Goal: Task Accomplishment & Management: Manage account settings

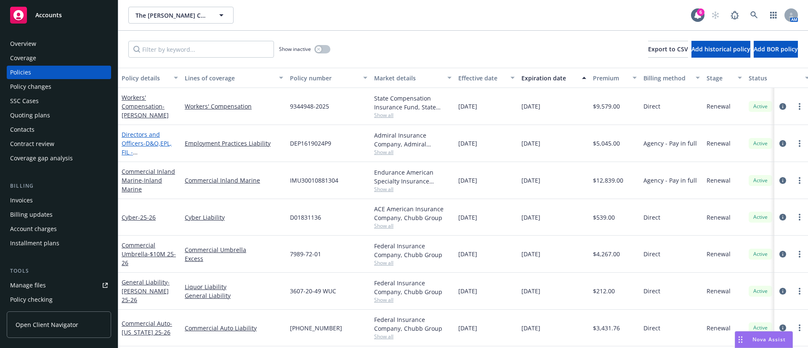
click at [149, 144] on span "- D&O,EPL, FIL - [PERSON_NAME]" at bounding box center [147, 152] width 50 height 26
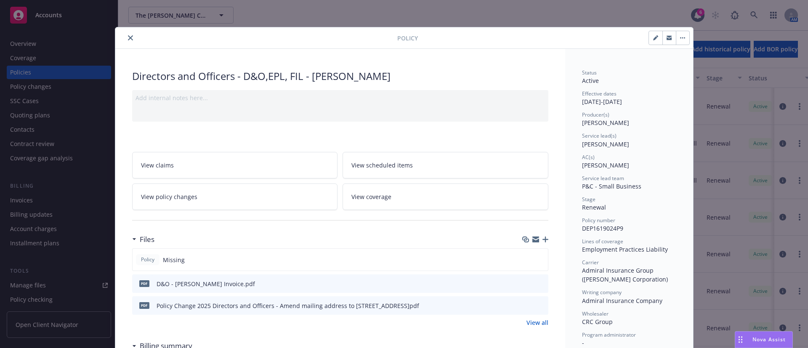
click at [651, 33] on button "button" at bounding box center [655, 37] width 13 height 13
select select "RENEWAL"
select select "12"
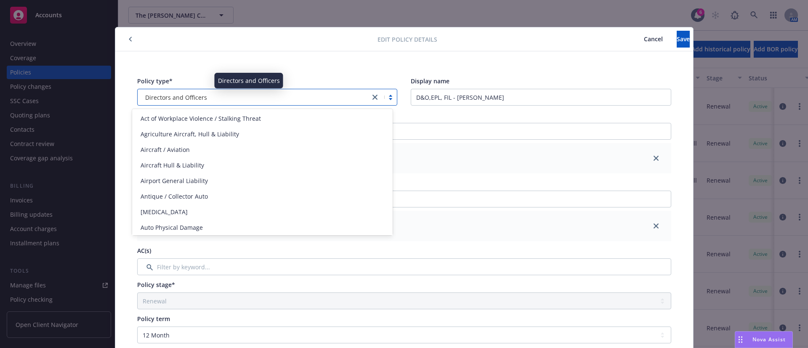
click at [260, 98] on div "Directors and Officers" at bounding box center [254, 97] width 224 height 9
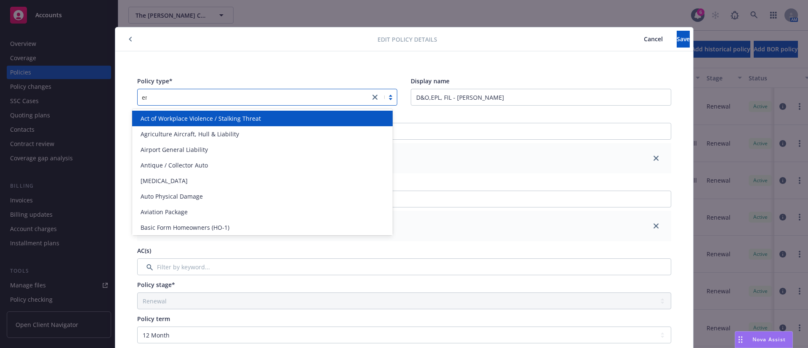
type input "emp"
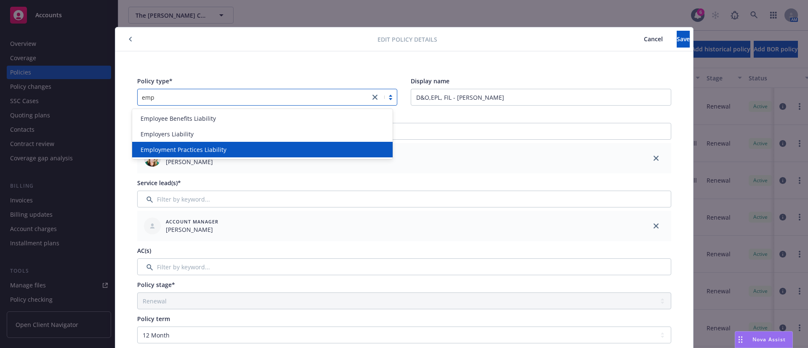
click at [259, 148] on div "Employment Practices Liability" at bounding box center [262, 149] width 250 height 9
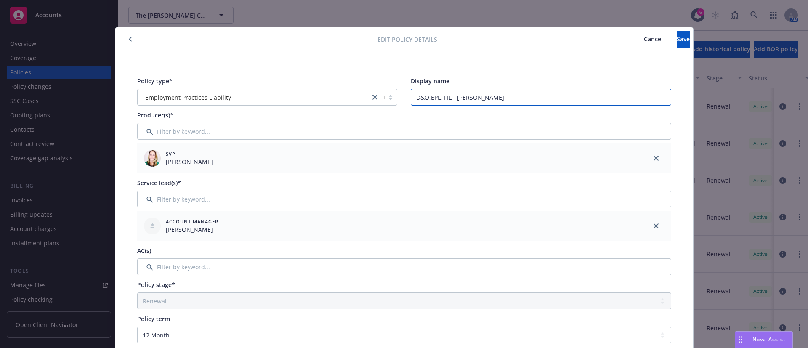
drag, startPoint x: 478, startPoint y: 99, endPoint x: 384, endPoint y: 96, distance: 93.9
click at [384, 96] on div "Policy type* Employment Practices Liability Display name D&O,EPL, FIL - [PERSON…" at bounding box center [404, 91] width 534 height 29
click at [677, 33] on button "Save" at bounding box center [683, 39] width 13 height 17
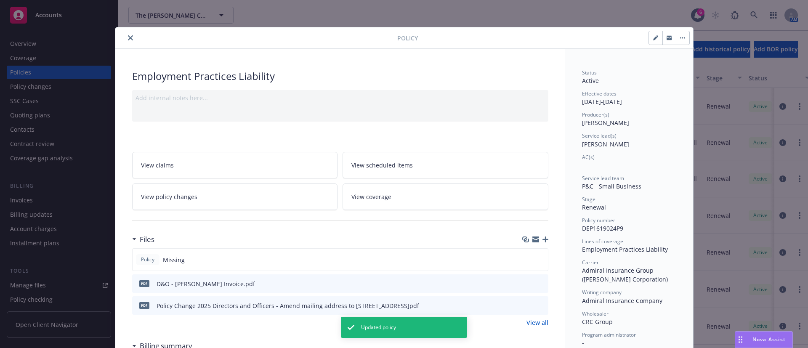
click at [119, 34] on div at bounding box center [258, 38] width 279 height 10
click at [128, 37] on icon "close" at bounding box center [130, 37] width 5 height 5
